Goal: Transaction & Acquisition: Purchase product/service

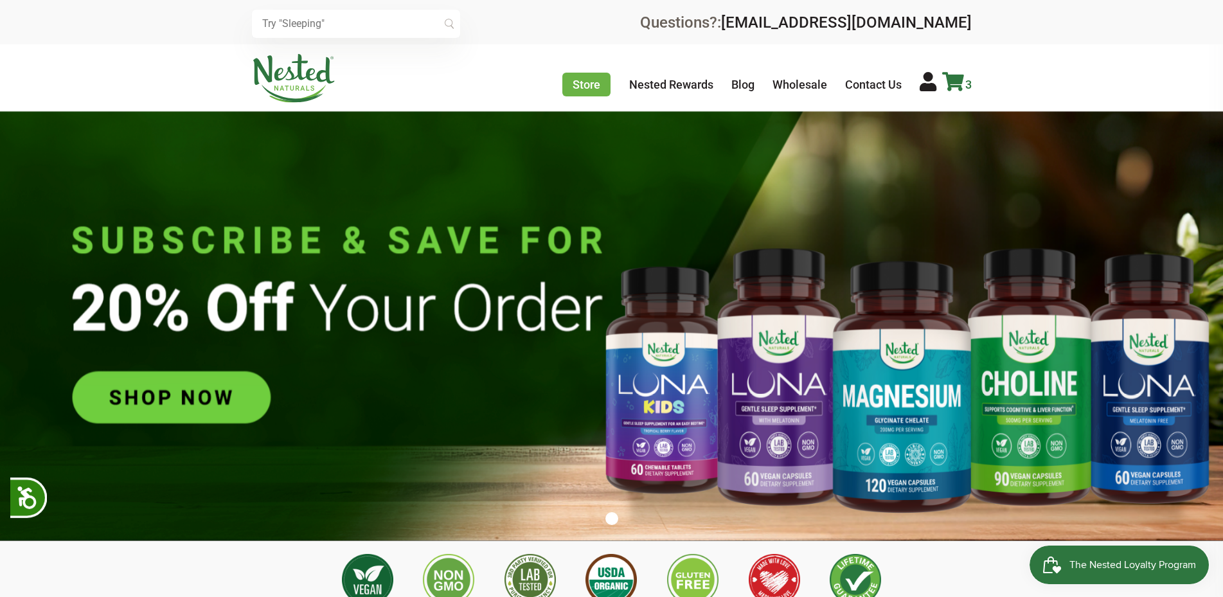
click at [947, 75] on icon at bounding box center [953, 81] width 22 height 19
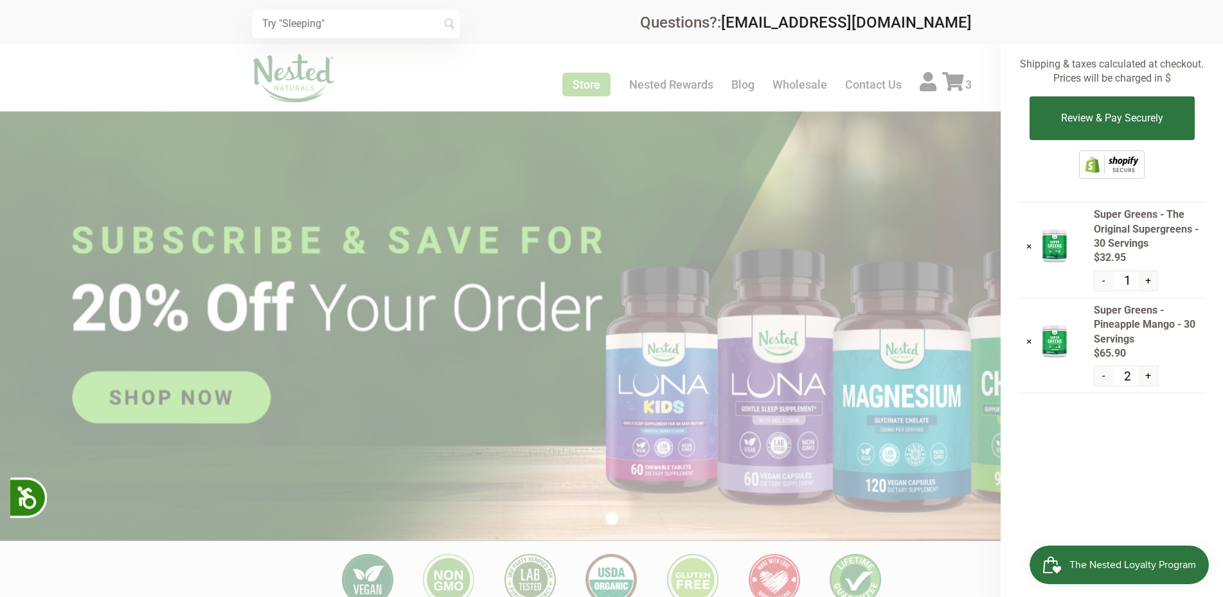
click at [1068, 473] on div "× Subtotal: $98.85 Shipping & taxes calculated at checkout. Prices will be char…" at bounding box center [1112, 298] width 222 height 597
click at [1087, 118] on button "Review & Pay Securely" at bounding box center [1111, 118] width 165 height 44
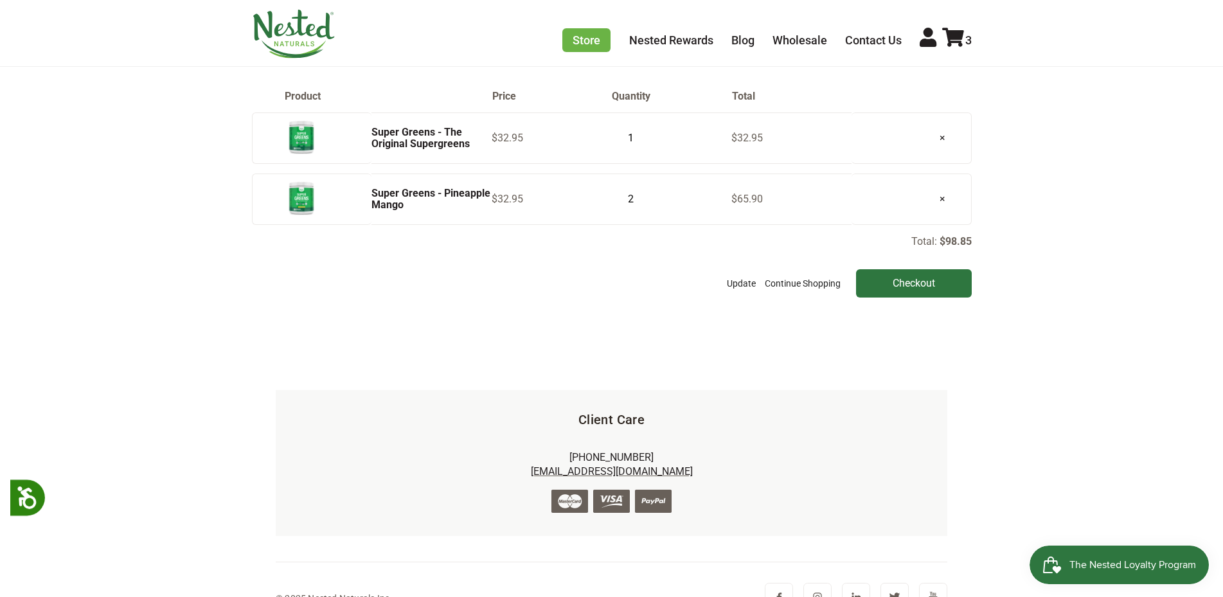
scroll to position [129, 0]
click at [931, 285] on input "Checkout" at bounding box center [914, 282] width 116 height 28
